Goal: Task Accomplishment & Management: Complete application form

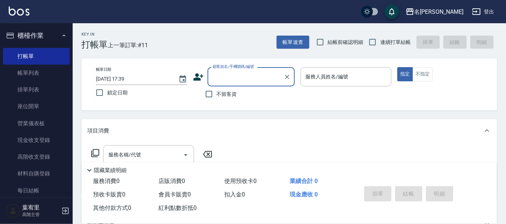
type input "ㄘ"
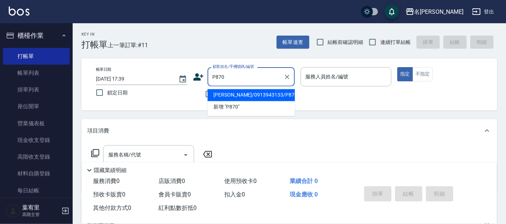
type input "[PERSON_NAME]/0913943133/P870"
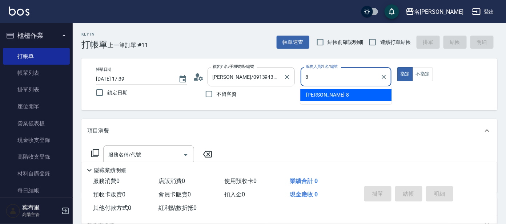
type input "[PERSON_NAME]-8"
type button "true"
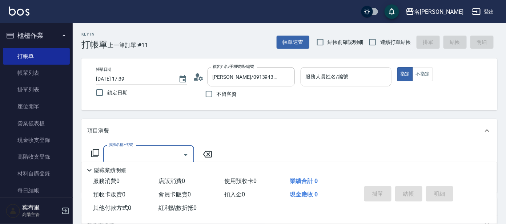
click at [314, 74] on div "服務人員姓名/編號 服務人員姓名/編號" at bounding box center [346, 76] width 91 height 19
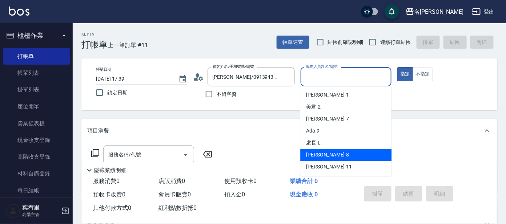
click at [324, 154] on div "[PERSON_NAME] -8" at bounding box center [345, 155] width 91 height 12
type input "[PERSON_NAME]-8"
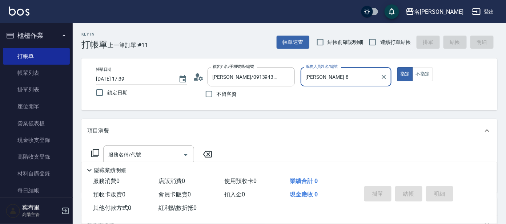
click at [394, 33] on div "Key In 打帳單 上一筆訂單:#11 帳單速查 結帳前確認明細 連續打單結帳 掛單 結帳 明細" at bounding box center [285, 36] width 425 height 27
click at [389, 41] on span "連續打單結帳" at bounding box center [395, 43] width 31 height 8
click at [380, 41] on input "連續打單結帳" at bounding box center [372, 42] width 15 height 15
checkbox input "true"
click at [160, 156] on input "服務名稱/代號" at bounding box center [143, 155] width 73 height 13
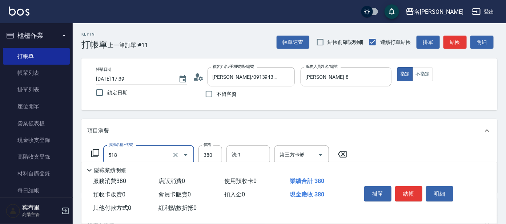
type input "舒壓+洗髮+養髮(518)"
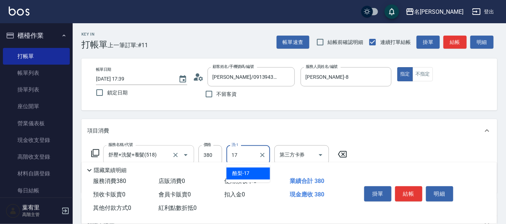
type input "酪梨-17"
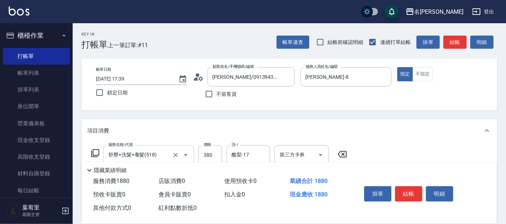
type input "染髮(400)"
type input "1800"
type input "酪梨-17"
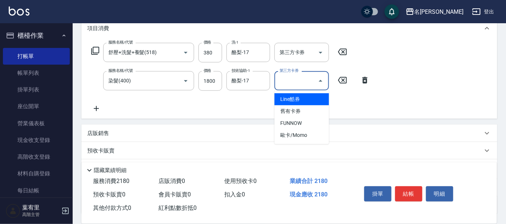
scroll to position [136, 0]
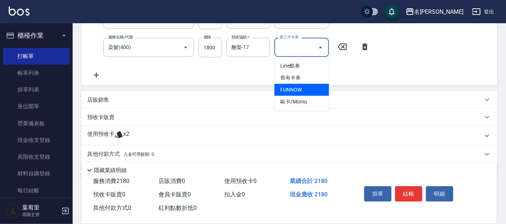
click at [97, 75] on icon at bounding box center [96, 75] width 18 height 9
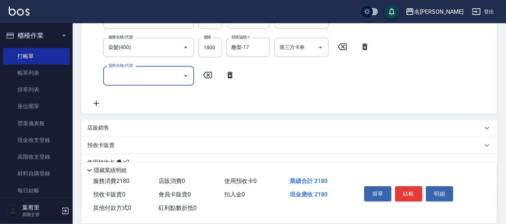
click at [129, 73] on input "服務名稱/代號" at bounding box center [143, 75] width 73 height 13
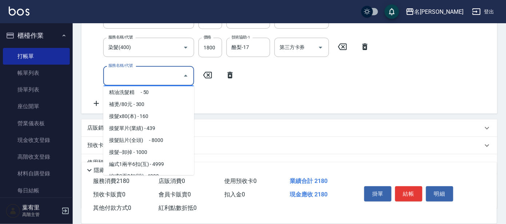
scroll to position [1118, 0]
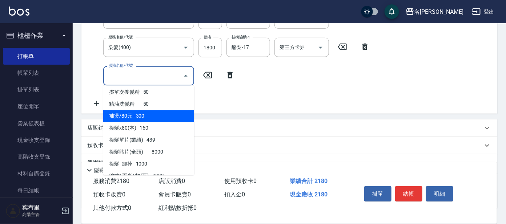
type input "補燙/80元(806)"
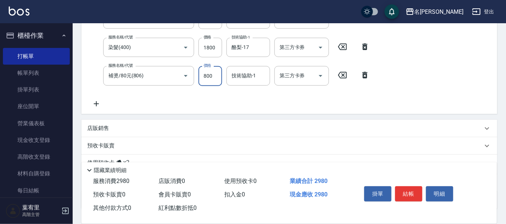
type input "800"
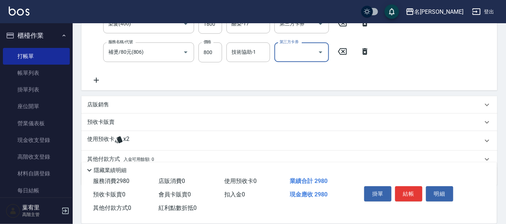
scroll to position [182, 0]
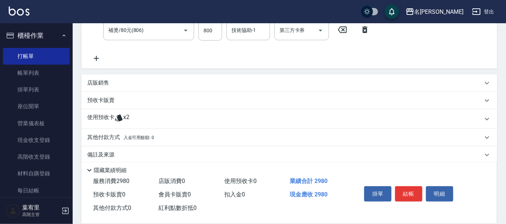
click at [152, 81] on div "店販銷售" at bounding box center [285, 83] width 396 height 8
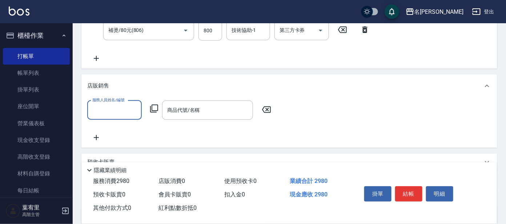
scroll to position [0, 0]
click at [113, 112] on input "服務人員姓名/編號" at bounding box center [115, 110] width 48 height 13
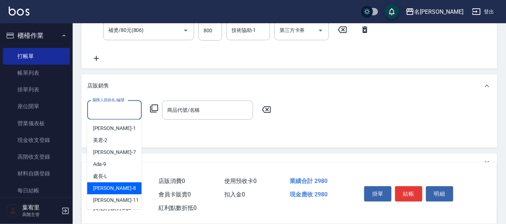
click at [115, 190] on div "[PERSON_NAME] -8" at bounding box center [114, 189] width 55 height 12
type input "[PERSON_NAME]-8"
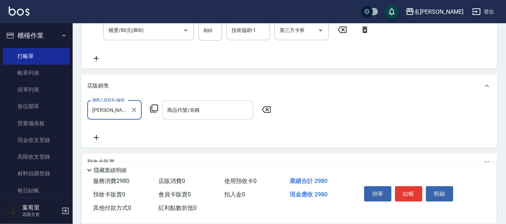
click at [178, 111] on input "商品代號/名稱" at bounding box center [207, 110] width 84 height 13
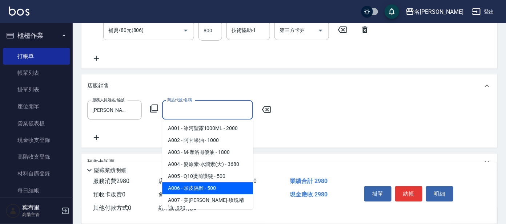
drag, startPoint x: 195, startPoint y: 188, endPoint x: 175, endPoint y: 176, distance: 23.3
click at [196, 188] on span "A006 - 頭皮隔離 - 500" at bounding box center [207, 189] width 91 height 12
type input "頭皮隔離"
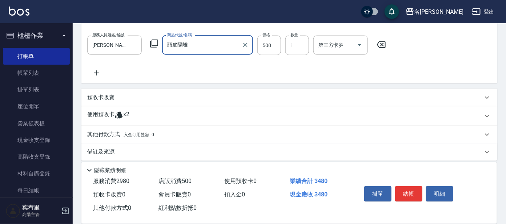
scroll to position [251, 0]
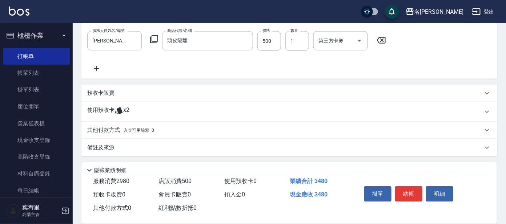
click at [115, 114] on icon at bounding box center [119, 111] width 9 height 9
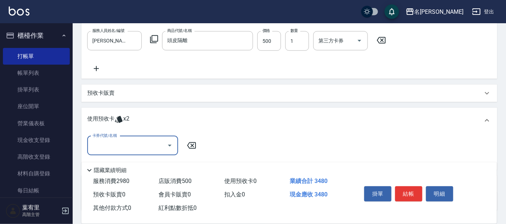
scroll to position [0, 0]
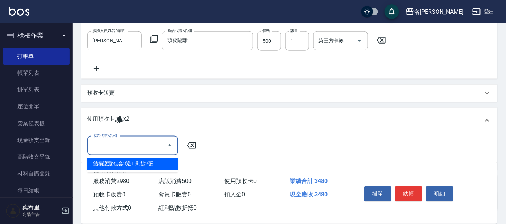
click at [126, 149] on input "卡券代號/名稱" at bounding box center [127, 146] width 73 height 13
drag, startPoint x: 147, startPoint y: 163, endPoint x: 160, endPoint y: 163, distance: 12.7
click at [148, 162] on div "結構護髮包套3送1 剩餘2張" at bounding box center [132, 164] width 91 height 12
type input "結構護髮包套3送1"
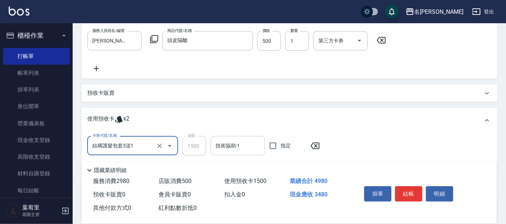
click at [224, 145] on input "技術協助-1" at bounding box center [238, 146] width 48 height 13
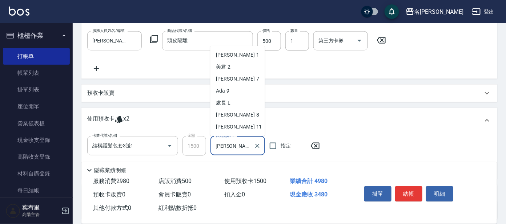
click at [247, 144] on input "[PERSON_NAME]-13" at bounding box center [232, 146] width 37 height 13
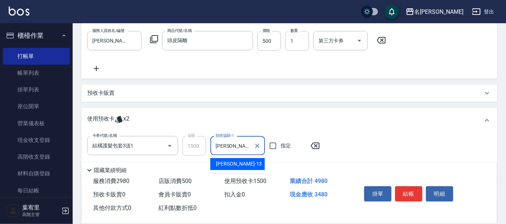
type input "[PERSON_NAME]"
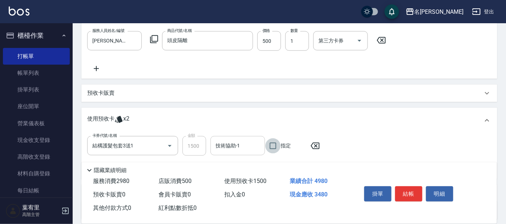
drag, startPoint x: 247, startPoint y: 143, endPoint x: 239, endPoint y: 147, distance: 8.1
click at [239, 147] on input "技術協助-1" at bounding box center [238, 146] width 48 height 13
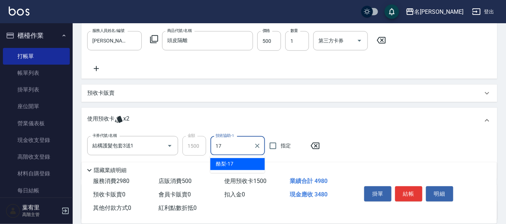
type input "酪梨-17"
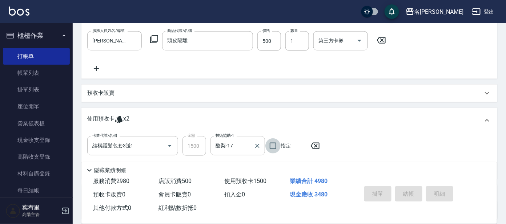
type input "[DATE] 18:17"
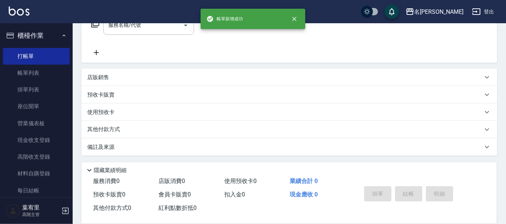
scroll to position [0, 0]
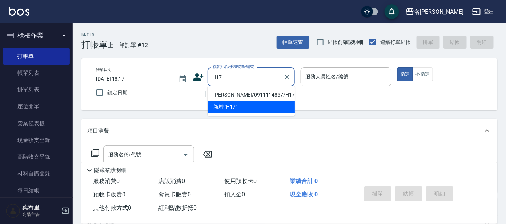
type input "[PERSON_NAME]/0911114857/H17"
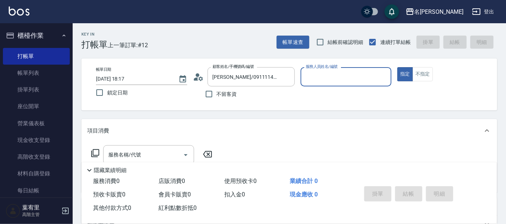
type input "[PERSON_NAME]-8"
click at [398, 67] on button "指定" at bounding box center [406, 74] width 16 height 14
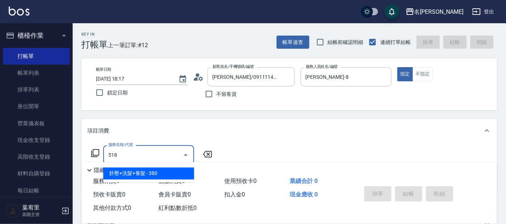
type input "舒壓+洗髮+養髮(518)"
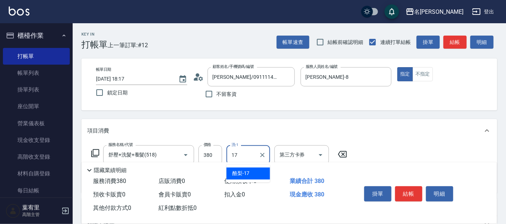
type input "酪梨-17"
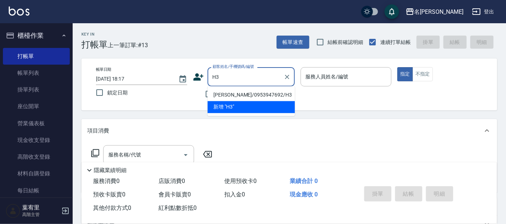
type input "[PERSON_NAME]/0953947692/H3"
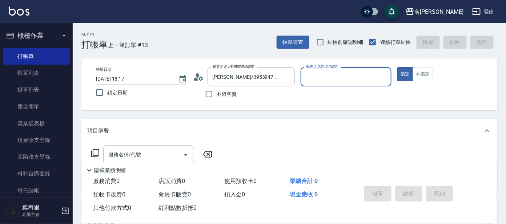
type input "[PERSON_NAME]-8"
click at [398, 67] on button "指定" at bounding box center [406, 74] width 16 height 14
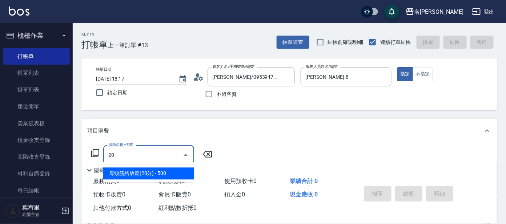
type input "201"
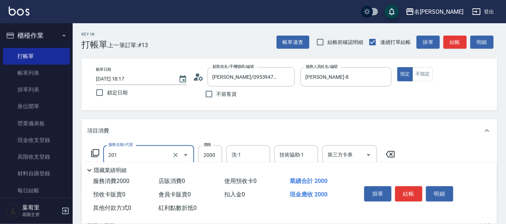
type input "金髮兒質感3劑(201)"
type input "2300"
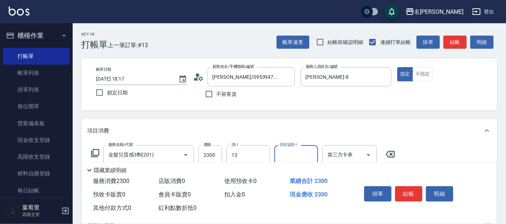
type input "[PERSON_NAME]-13"
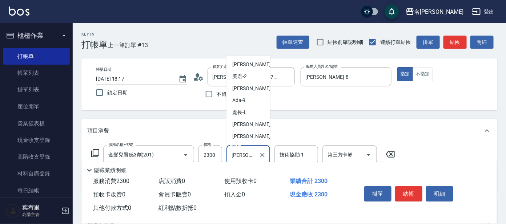
click at [238, 154] on input "[PERSON_NAME]-13" at bounding box center [243, 155] width 26 height 13
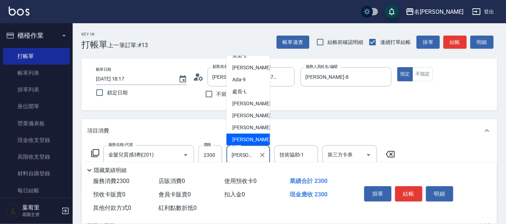
click at [254, 141] on span "[PERSON_NAME] -13" at bounding box center [255, 140] width 46 height 8
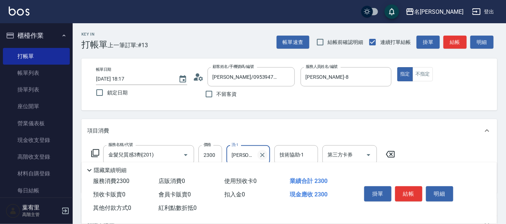
click at [262, 153] on icon "Clear" at bounding box center [262, 155] width 4 height 4
click at [245, 156] on input "洗-1" at bounding box center [248, 155] width 37 height 13
type input "酪梨-17"
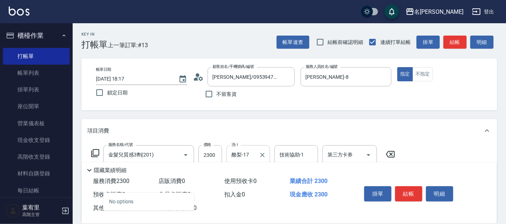
type input "6"
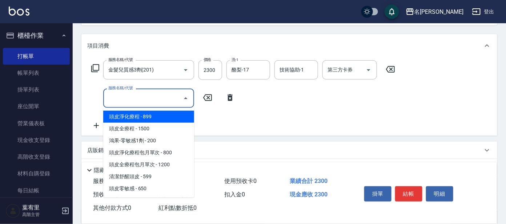
scroll to position [91, 0]
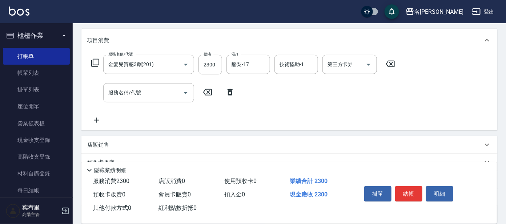
click at [470, 149] on div "店販銷售" at bounding box center [289, 144] width 416 height 17
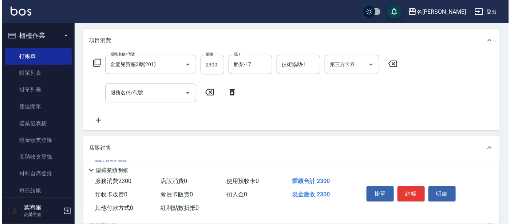
scroll to position [0, 0]
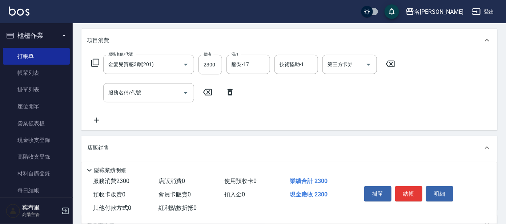
click at [206, 95] on icon at bounding box center [207, 92] width 9 height 7
drag, startPoint x: 99, startPoint y: 119, endPoint x: 104, endPoint y: 110, distance: 10.3
click at [99, 118] on icon at bounding box center [96, 120] width 18 height 9
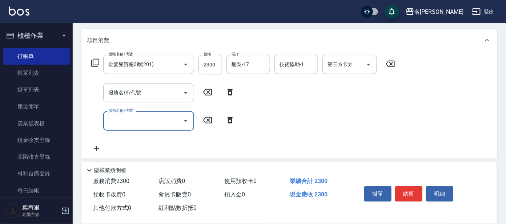
click at [230, 120] on icon at bounding box center [230, 120] width 18 height 9
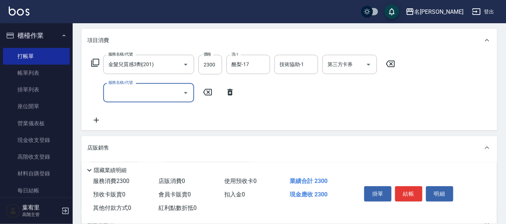
click at [228, 96] on div "服務名稱/代號 服務名稱/代號" at bounding box center [163, 92] width 152 height 19
click at [232, 92] on icon at bounding box center [230, 92] width 18 height 9
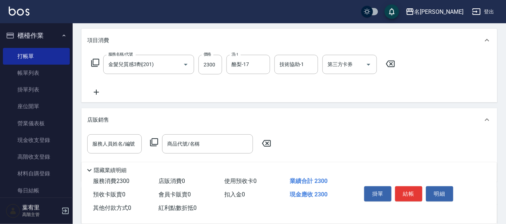
click at [93, 90] on icon at bounding box center [96, 92] width 18 height 9
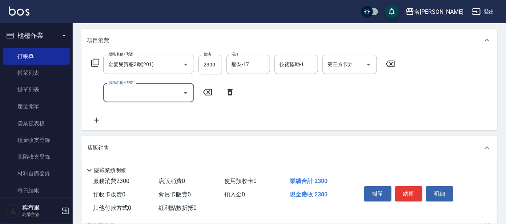
click at [231, 91] on icon at bounding box center [230, 92] width 5 height 7
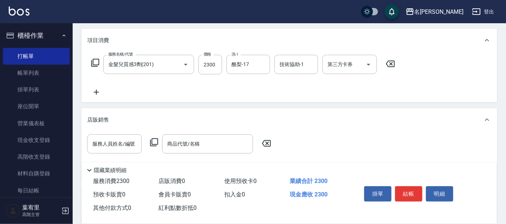
click at [94, 61] on icon at bounding box center [95, 63] width 9 height 9
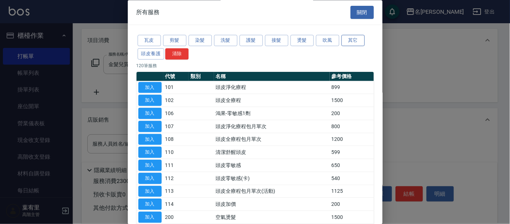
click at [345, 39] on button "其它" at bounding box center [352, 40] width 23 height 11
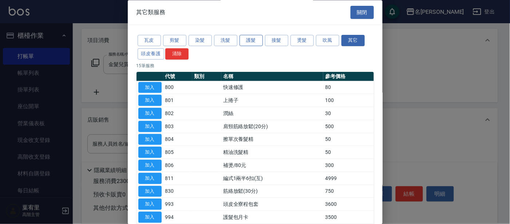
click at [254, 41] on button "護髮" at bounding box center [250, 40] width 23 height 11
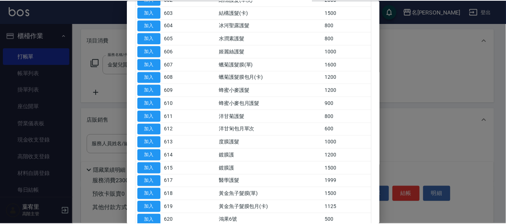
scroll to position [136, 0]
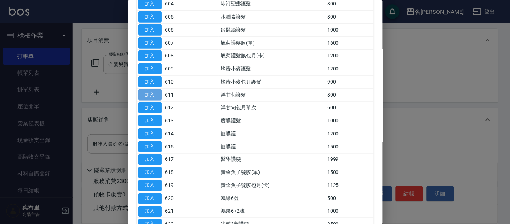
click at [151, 96] on button "加入" at bounding box center [149, 94] width 23 height 11
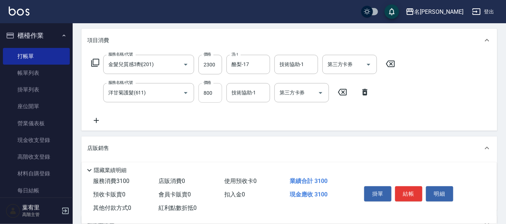
click at [210, 93] on input "800" at bounding box center [211, 93] width 24 height 20
type input "700"
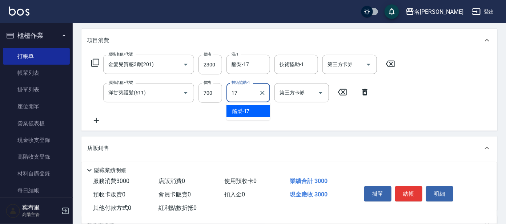
type input "酪梨-17"
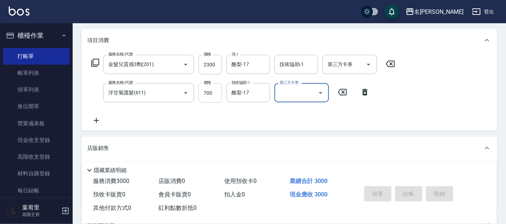
type input "[DATE] 18:19"
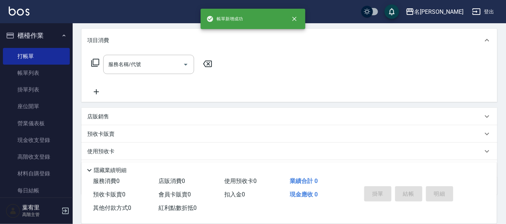
scroll to position [0, 0]
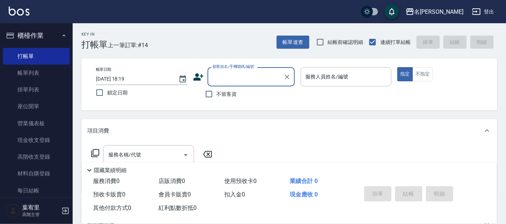
click at [251, 70] on div "顧客姓名/手機號碼/編號" at bounding box center [251, 76] width 87 height 19
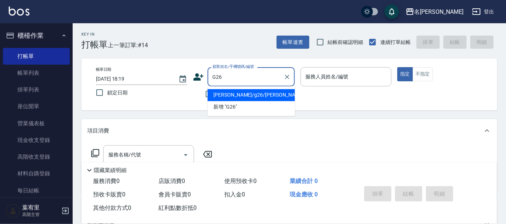
click at [279, 93] on li "[PERSON_NAME]/g26/[PERSON_NAME]" at bounding box center [251, 95] width 87 height 12
type input "[PERSON_NAME]/g26/[PERSON_NAME]"
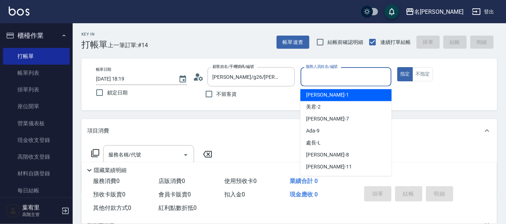
click at [358, 80] on input "服務人員姓名/編號" at bounding box center [346, 77] width 85 height 13
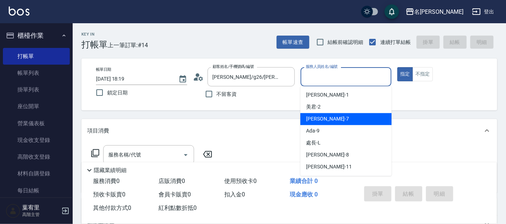
click at [338, 122] on div "[PERSON_NAME] -7" at bounding box center [345, 119] width 91 height 12
type input "[PERSON_NAME]-7"
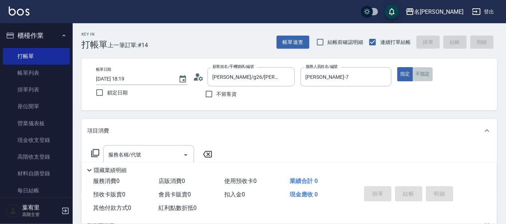
click at [420, 76] on button "不指定" at bounding box center [423, 74] width 20 height 14
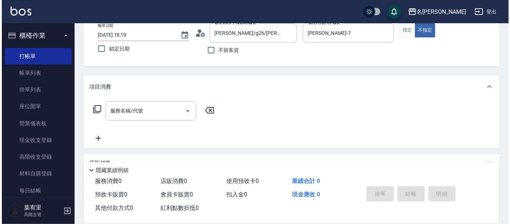
scroll to position [91, 0]
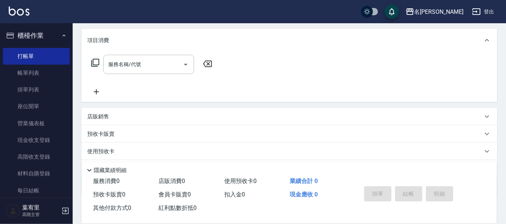
click at [95, 63] on icon at bounding box center [95, 63] width 9 height 9
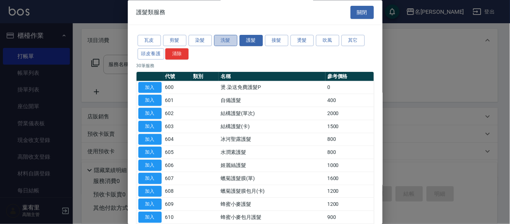
click at [218, 38] on button "洗髮" at bounding box center [225, 40] width 23 height 11
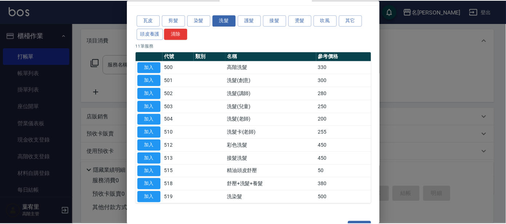
scroll to position [40, 0]
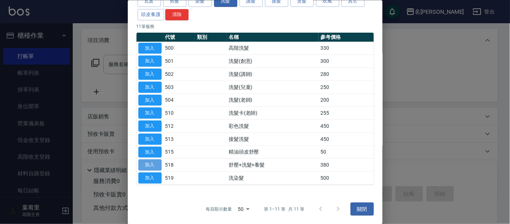
click at [150, 163] on button "加入" at bounding box center [149, 165] width 23 height 11
type input "舒壓+洗髮+養髮(518)"
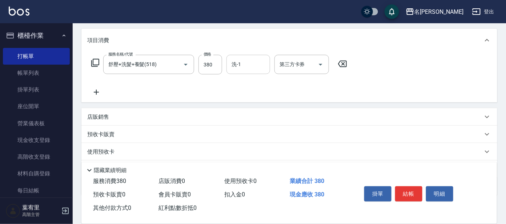
click at [260, 61] on input "洗-1" at bounding box center [248, 64] width 37 height 13
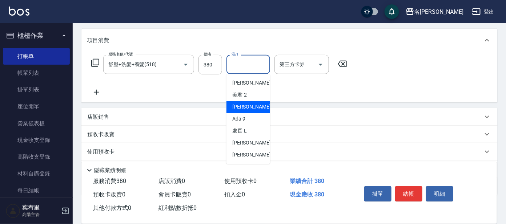
click at [252, 109] on div "[PERSON_NAME] -7" at bounding box center [249, 107] width 44 height 12
type input "[PERSON_NAME]-7"
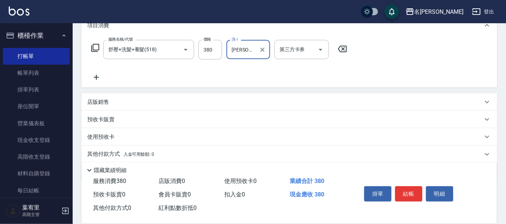
scroll to position [130, 0]
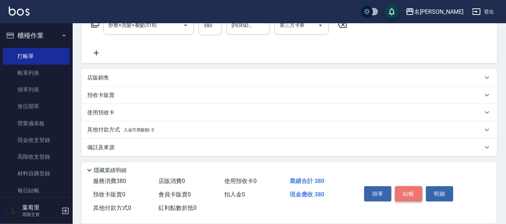
click at [406, 196] on button "結帳" at bounding box center [408, 194] width 27 height 15
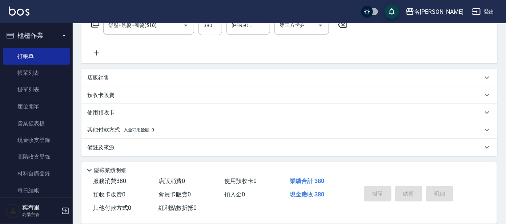
type input "[DATE] 18:36"
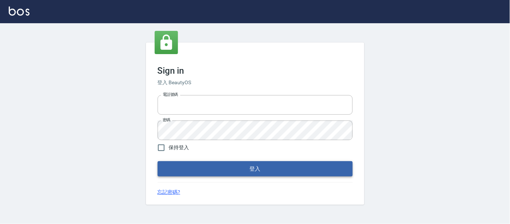
type input "25866822"
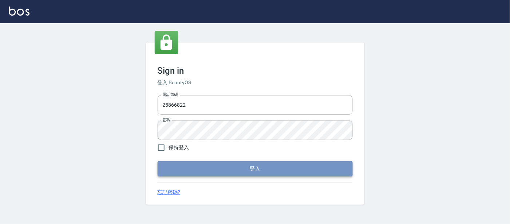
click at [262, 170] on button "登入" at bounding box center [254, 168] width 195 height 15
